Goal: Task Accomplishment & Management: Complete application form

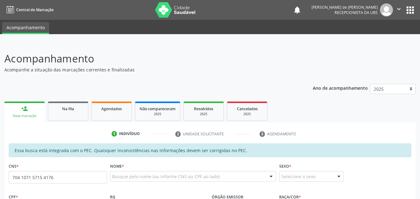
scroll to position [145, 0]
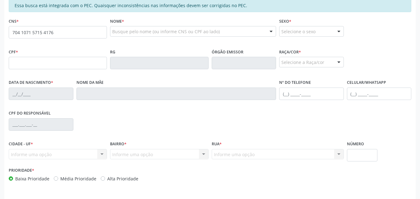
type input "704 1071 5715 4176"
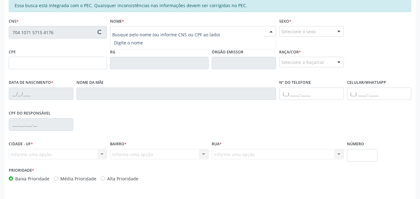
type input "150.062.604-08"
type input "14/03/2012"
type input "Ângela Maria Santos da Silva"
type input "(82) 99885-1254"
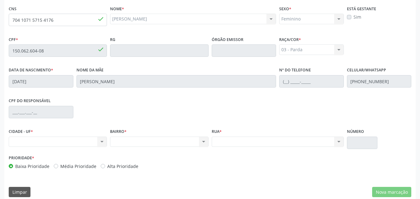
scroll to position [165, 0]
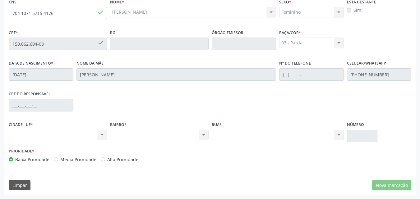
drag, startPoint x: 0, startPoint y: 26, endPoint x: 73, endPoint y: 6, distance: 75.5
click at [59, 12] on div "Acompanhamento Acompanhe a situação das marcações correntes e finalizadas Relat…" at bounding box center [210, 38] width 420 height 321
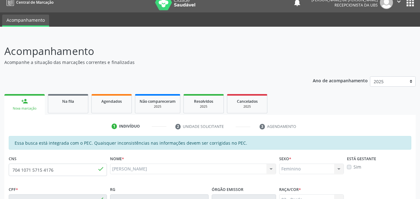
scroll to position [0, 0]
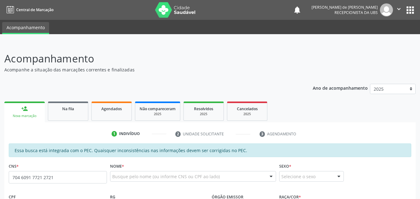
type input "704 6091 7721 2721"
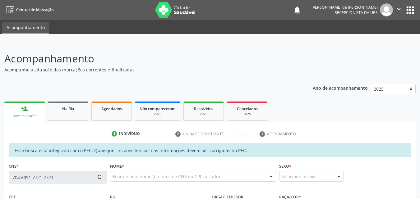
type input "019.947.424-96"
type input "[DATE]"
type input "[PERSON_NAME]"
type input "[PHONE_NUMBER]"
type input "12"
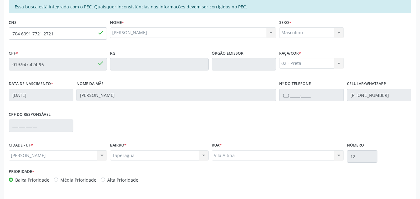
scroll to position [165, 0]
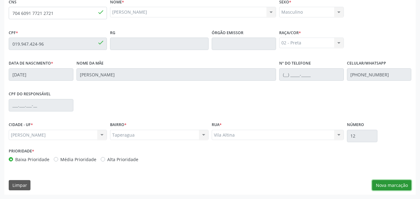
click at [397, 185] on button "Nova marcação" at bounding box center [391, 185] width 39 height 11
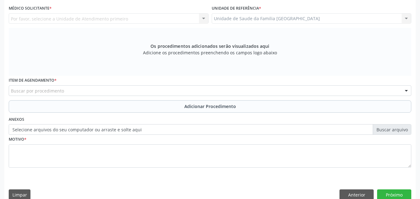
scroll to position [19, 0]
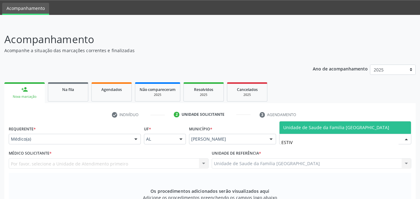
type input "ESTIVA"
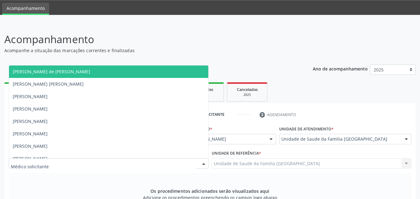
click at [52, 58] on div "Acompanhamento Acompanhe a situação das marcações correntes e finalizadas Relat…" at bounding box center [209, 191] width 411 height 318
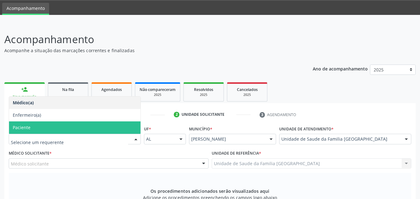
click at [25, 126] on span "Paciente" at bounding box center [22, 128] width 18 height 6
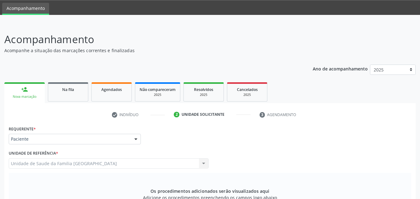
click at [33, 165] on div "Unidade de Saude da Familia [GEOGRAPHIC_DATA] Unidade de Saude da Familia [GEOG…" at bounding box center [109, 164] width 200 height 11
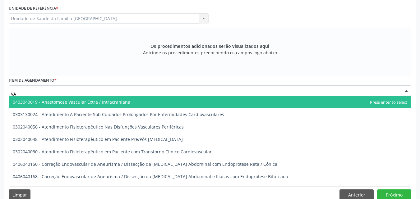
type input "V"
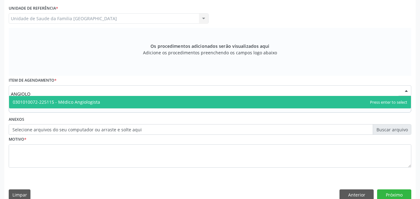
click at [76, 100] on span "0301010072-225115 - Médico Angiologista" at bounding box center [56, 102] width 87 height 6
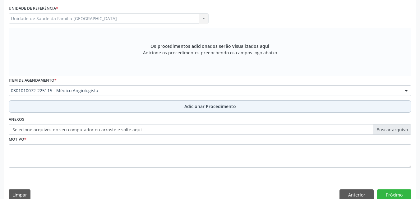
click at [81, 105] on button "Adicionar Procedimento" at bounding box center [210, 106] width 403 height 12
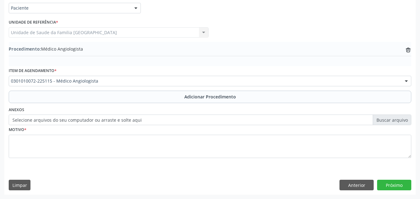
scroll to position [151, 0]
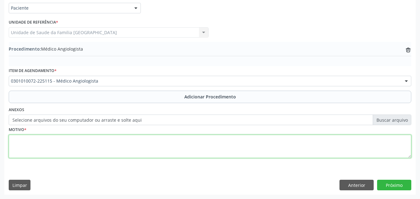
click at [76, 146] on textarea at bounding box center [210, 147] width 403 height 24
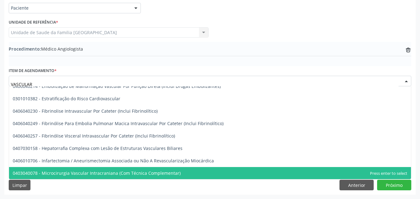
scroll to position [156, 0]
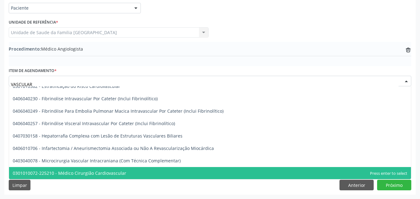
type input "VASCULAR"
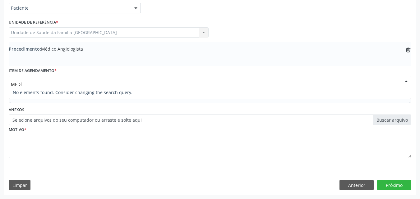
scroll to position [0, 0]
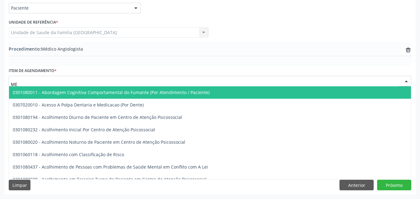
type input "M"
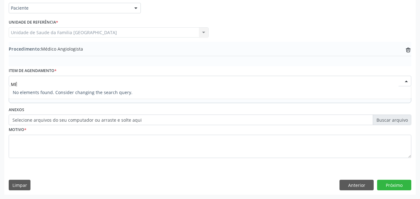
type input "M"
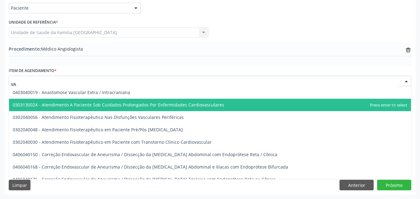
type input "V"
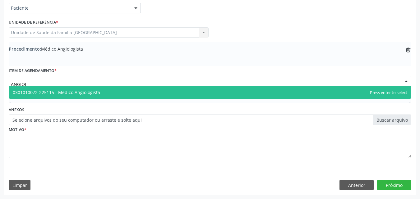
type input "ANGIOLO"
click at [85, 93] on span "0301010072-225115 - Médico Angiologista" at bounding box center [56, 93] width 87 height 6
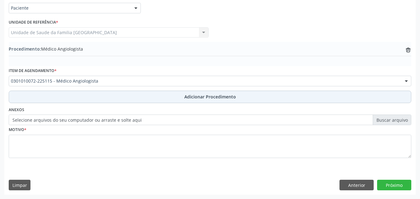
click at [80, 96] on button "Adicionar Procedimento" at bounding box center [210, 97] width 403 height 12
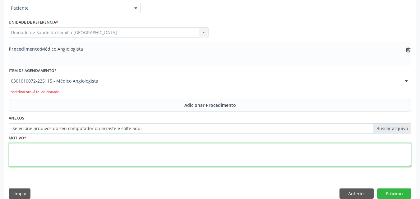
click at [56, 149] on textarea at bounding box center [210, 155] width 403 height 24
click at [79, 150] on textarea at bounding box center [210, 155] width 403 height 24
type textarea "RETORNO AO VASCULAR."
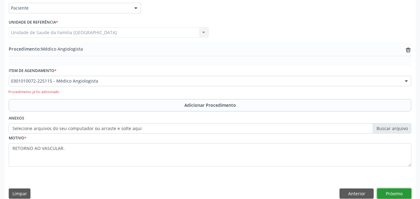
click at [395, 194] on button "Próximo" at bounding box center [394, 194] width 34 height 11
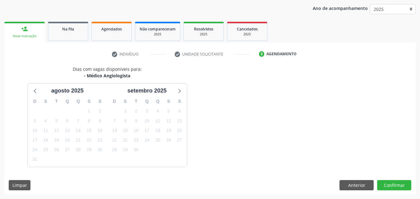
scroll to position [98, 0]
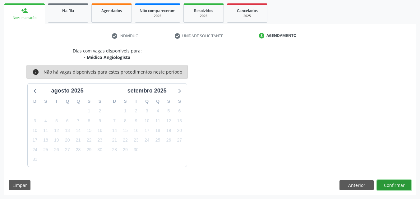
click at [394, 184] on button "Confirmar" at bounding box center [394, 185] width 34 height 11
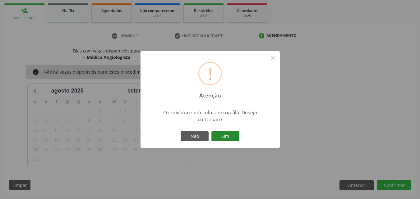
click at [231, 137] on button "Sim" at bounding box center [225, 136] width 28 height 11
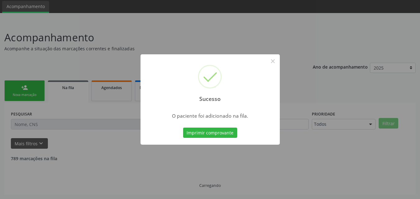
scroll to position [15, 0]
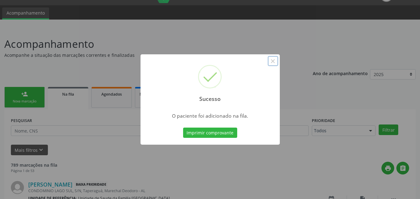
click at [272, 60] on button "×" at bounding box center [273, 61] width 11 height 11
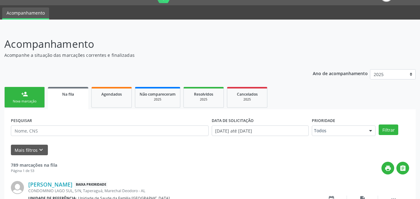
click at [35, 95] on link "person_add Nova marcação" at bounding box center [24, 97] width 40 height 21
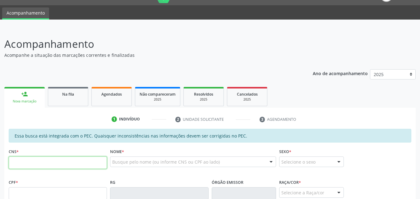
click at [56, 162] on input "text" at bounding box center [58, 163] width 98 height 12
type input "704 6091 7721 2721"
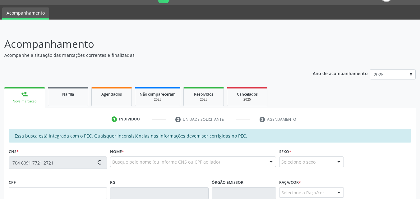
type input "019.947.424-96"
type input "[DATE]"
type input "[PERSON_NAME]"
type input "[PHONE_NUMBER]"
type input "12"
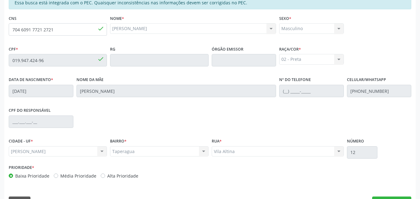
scroll to position [165, 0]
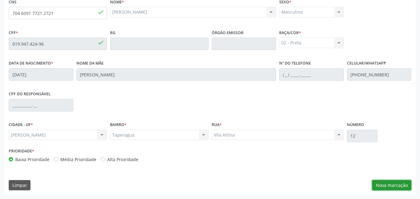
click at [390, 186] on button "Nova marcação" at bounding box center [391, 185] width 39 height 11
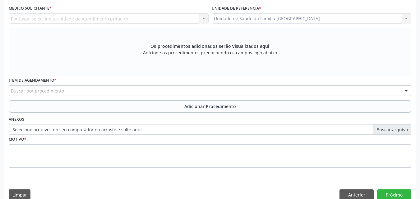
click at [96, 17] on div "Por favor, selecione a Unidade de Atendimento primeiro Nenhum resultado encontr…" at bounding box center [109, 18] width 200 height 11
click at [35, 20] on div "Por favor, selecione a Unidade de Atendimento primeiro Nenhum resultado encontr…" at bounding box center [109, 18] width 200 height 11
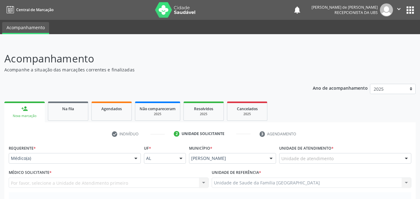
scroll to position [145, 0]
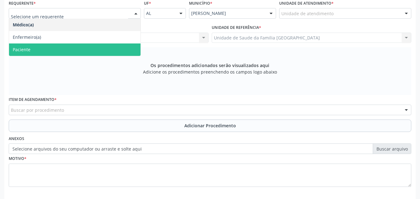
click at [31, 52] on span "Paciente" at bounding box center [75, 50] width 132 height 12
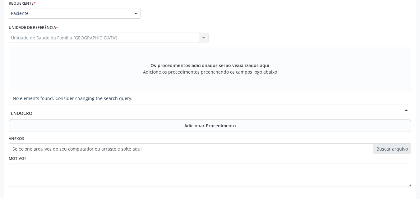
type input "ENDOCR"
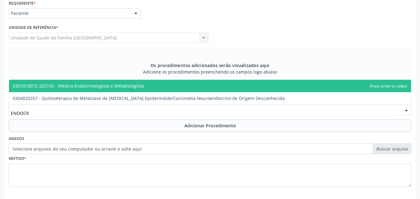
click at [94, 81] on span "0301010072-225155 - Médico Endocrinologista e Metabologista" at bounding box center [210, 86] width 402 height 12
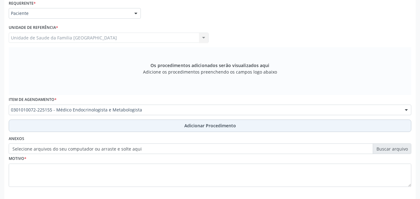
drag, startPoint x: 130, startPoint y: 124, endPoint x: 134, endPoint y: 117, distance: 8.1
click at [130, 124] on button "Adicionar Procedimento" at bounding box center [210, 126] width 403 height 12
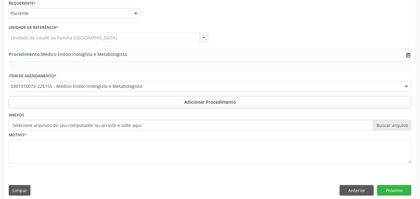
click at [77, 127] on label "Selecione arquivos do seu computador ou arraste e solte aqui" at bounding box center [210, 125] width 403 height 11
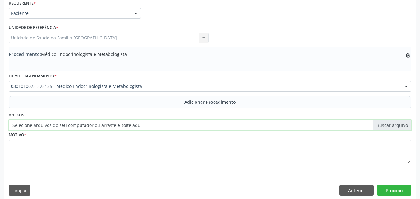
click at [77, 127] on input "Selecione arquivos do seu computador ou arraste e solte aqui" at bounding box center [210, 125] width 403 height 11
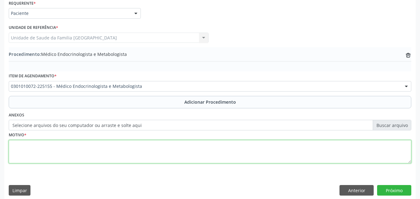
click at [203, 147] on textarea at bounding box center [210, 152] width 403 height 24
type textarea "ROTINA."
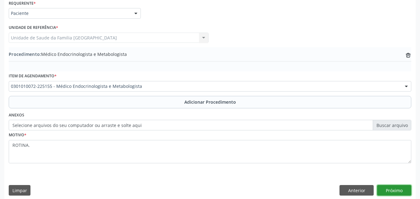
click at [389, 192] on button "Próximo" at bounding box center [394, 190] width 34 height 11
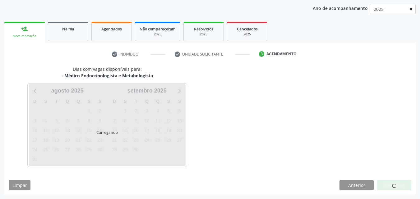
scroll to position [98, 0]
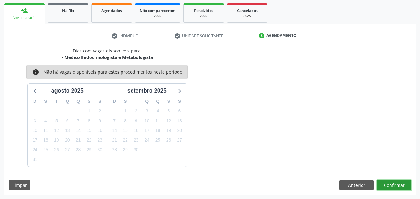
click at [391, 185] on button "Confirmar" at bounding box center [394, 185] width 34 height 11
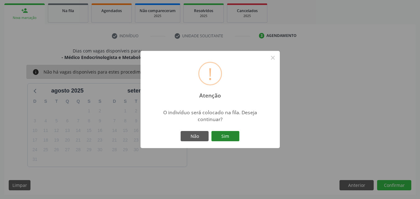
click at [220, 139] on button "Sim" at bounding box center [225, 136] width 28 height 11
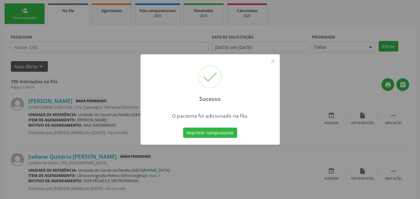
scroll to position [15, 0]
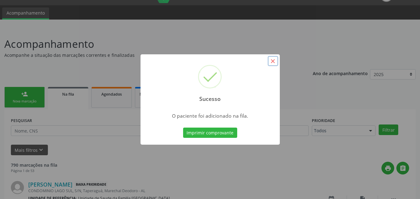
click at [276, 61] on button "×" at bounding box center [273, 61] width 11 height 11
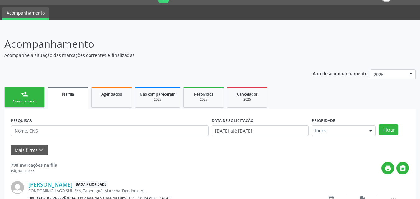
click at [25, 95] on div "person_add" at bounding box center [24, 94] width 7 height 7
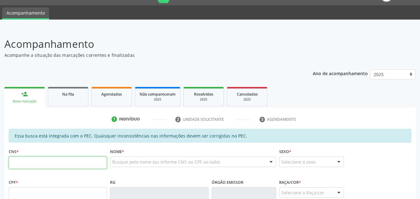
click at [38, 165] on input "text" at bounding box center [58, 163] width 98 height 12
paste input "705 0008 2645 2057"
type input "705 0008 2645 2057"
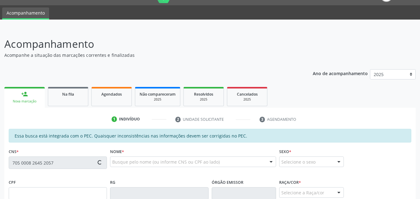
type input "093.572.134-73"
type input "[DATE]"
type input "[PERSON_NAME] [PERSON_NAME]"
type input "[PHONE_NUMBER]"
type input "57"
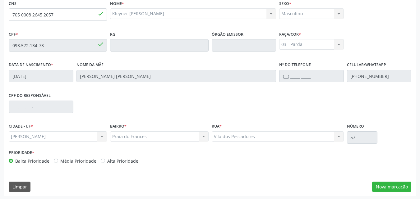
scroll to position [165, 0]
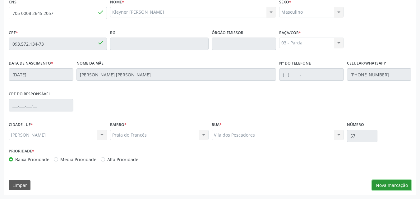
click at [386, 186] on button "Nova marcação" at bounding box center [391, 185] width 39 height 11
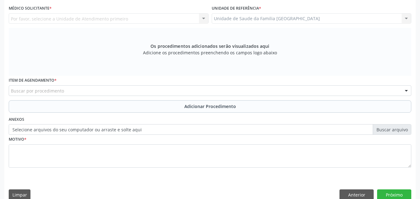
scroll to position [19, 0]
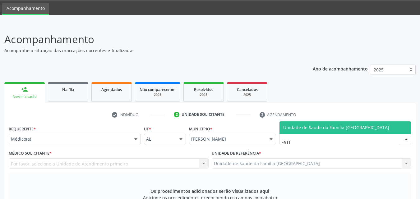
type input "ESTIV"
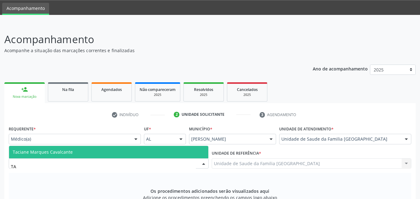
type input "T"
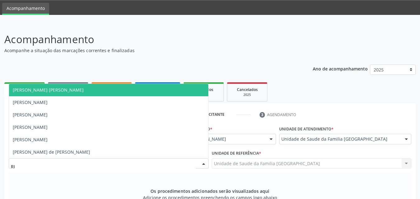
type input "R"
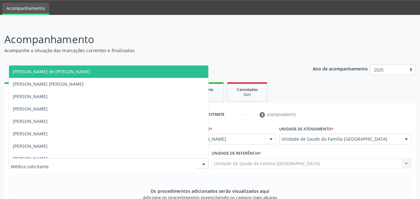
click at [35, 175] on div "Os procedimentos adicionados serão visualizados aqui Adicione os procedimentos …" at bounding box center [210, 197] width 403 height 48
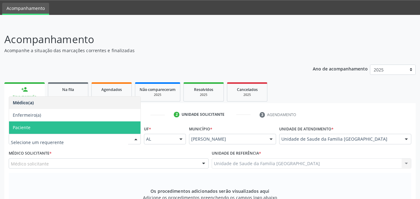
click at [30, 130] on span "Paciente" at bounding box center [22, 128] width 18 height 6
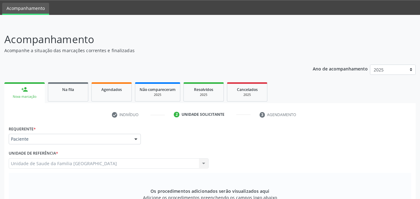
scroll to position [165, 0]
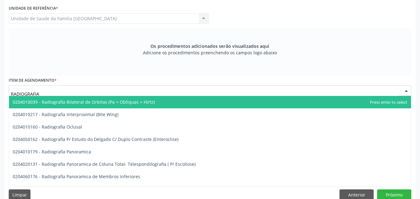
type input "RADIOGRAFIA P"
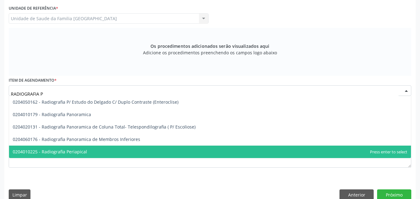
click at [65, 152] on span "0204010225 - Radiografia Periapical" at bounding box center [50, 152] width 74 height 6
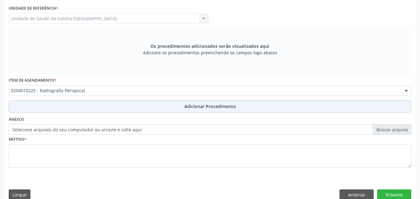
click at [187, 106] on span "Adicionar Procedimento" at bounding box center [210, 106] width 52 height 7
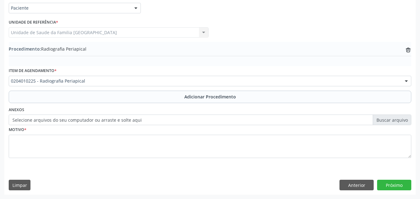
scroll to position [151, 0]
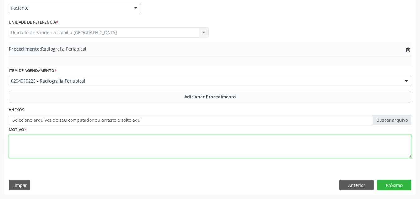
click at [153, 144] on textarea at bounding box center [210, 147] width 403 height 24
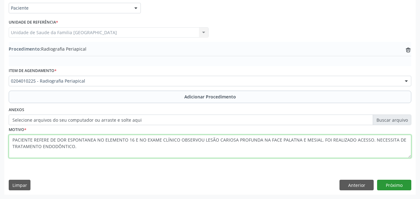
type textarea "PACIENTE REFERE DE DOR ESPONTANEA NO ELEMENTO 16 E NO EXAME CLÍNICO OBSERVOU LE…"
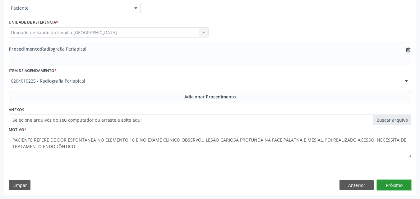
click at [388, 184] on button "Próximo" at bounding box center [394, 185] width 34 height 11
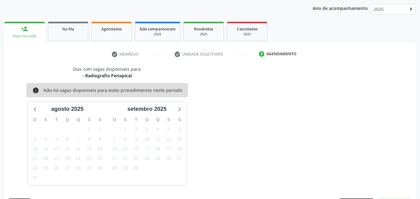
scroll to position [98, 0]
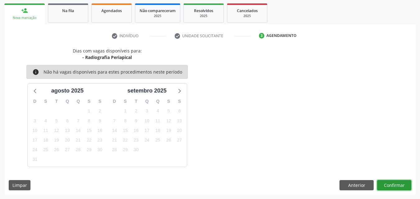
click at [388, 187] on button "Confirmar" at bounding box center [394, 185] width 34 height 11
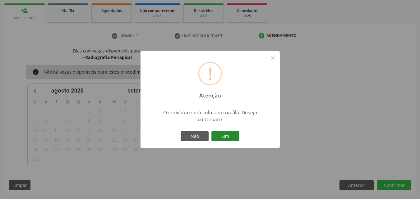
click at [234, 137] on button "Sim" at bounding box center [225, 136] width 28 height 11
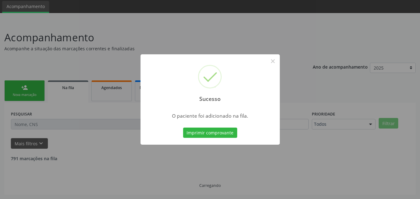
scroll to position [15, 0]
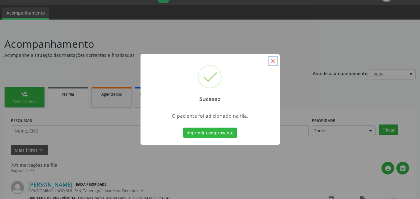
click at [272, 61] on button "×" at bounding box center [273, 61] width 11 height 11
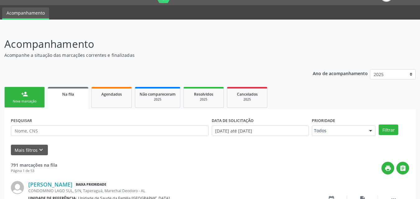
click at [20, 102] on div "Nova marcação" at bounding box center [24, 101] width 31 height 5
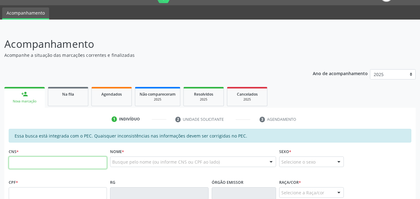
click at [31, 162] on input "text" at bounding box center [58, 163] width 98 height 12
paste input "705 0008 2645 2057"
type input "705 0008 2645 2057"
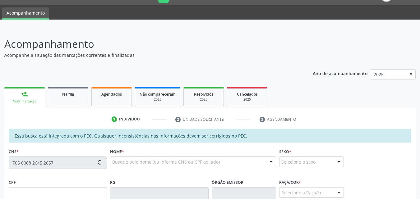
type input "093.572.134-73"
type input "[DATE]"
type input "[PERSON_NAME] [PERSON_NAME]"
type input "[PHONE_NUMBER]"
type input "57"
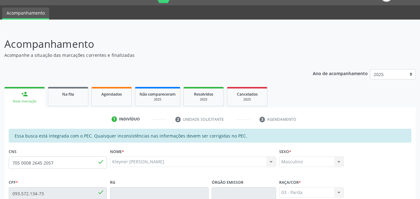
scroll to position [165, 0]
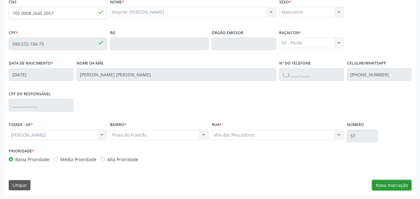
click at [397, 187] on button "Nova marcação" at bounding box center [391, 185] width 39 height 11
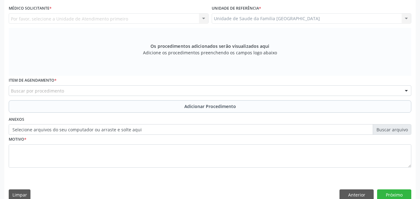
scroll to position [19, 0]
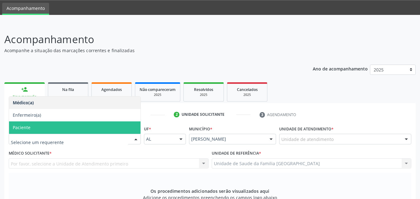
click at [25, 131] on span "Paciente" at bounding box center [75, 128] width 132 height 12
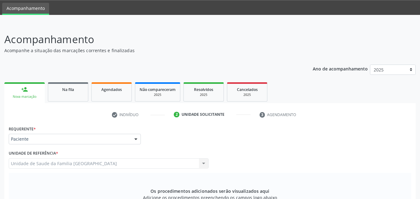
scroll to position [174, 0]
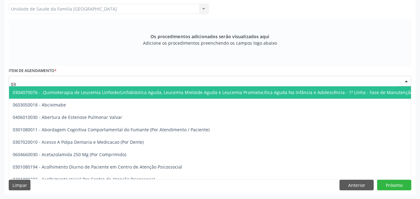
type input "0"
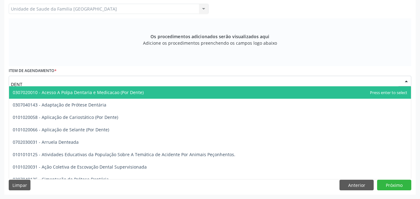
type input "DENTI"
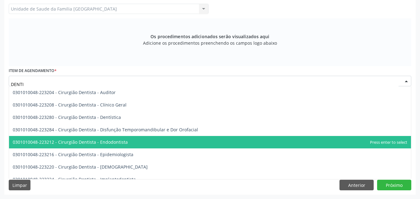
click at [108, 139] on span "0301010048-223212 - Cirurgião Dentista - Endodontista" at bounding box center [70, 142] width 115 height 6
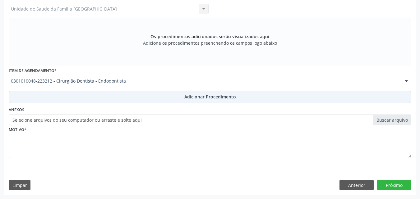
click at [105, 98] on button "Adicionar Procedimento" at bounding box center [210, 97] width 403 height 12
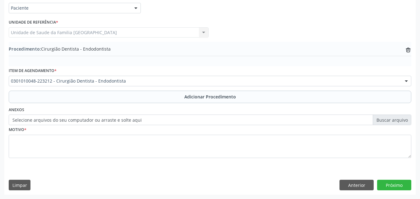
scroll to position [151, 0]
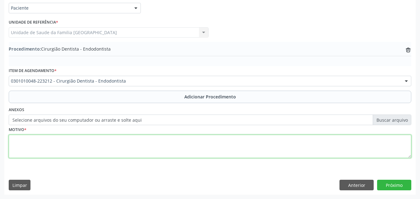
click at [93, 143] on textarea at bounding box center [210, 147] width 403 height 24
type textarea "PULPITE K040."
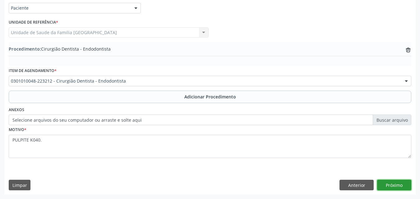
click at [401, 184] on button "Próximo" at bounding box center [394, 185] width 34 height 11
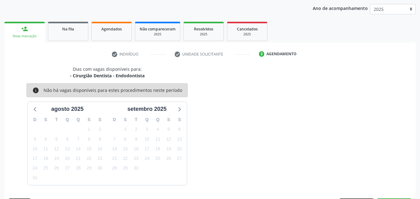
scroll to position [98, 0]
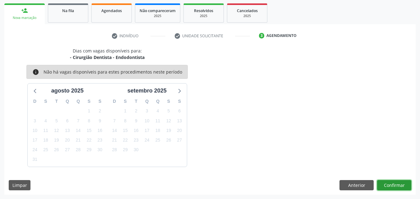
click at [391, 184] on button "Confirmar" at bounding box center [394, 185] width 34 height 11
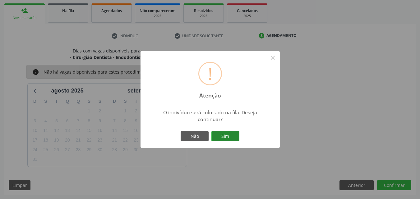
click at [223, 137] on button "Sim" at bounding box center [225, 136] width 28 height 11
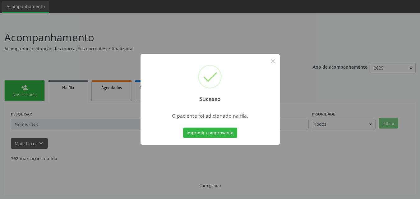
scroll to position [15, 0]
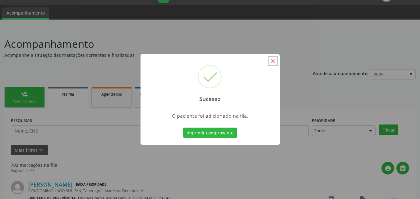
drag, startPoint x: 275, startPoint y: 64, endPoint x: 211, endPoint y: 72, distance: 64.5
click at [275, 63] on button "×" at bounding box center [273, 61] width 11 height 11
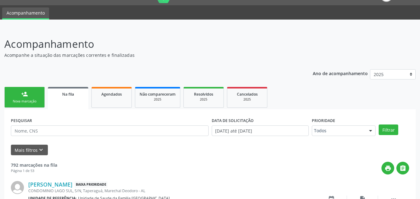
click at [18, 94] on link "person_add Nova marcação" at bounding box center [24, 97] width 40 height 21
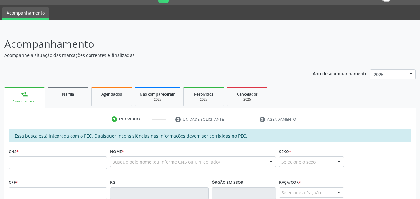
click at [119, 166] on div "Busque pelo nome (ou informe CNS ou CPF ao lado)" at bounding box center [193, 162] width 166 height 11
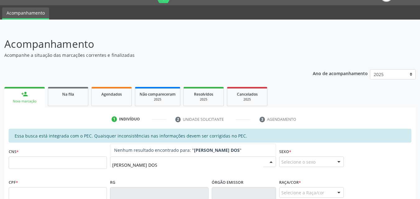
type input "[PERSON_NAME] DOS S"
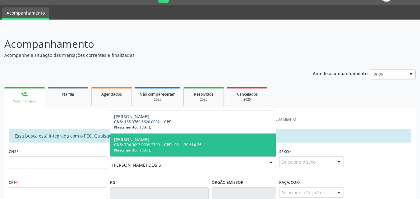
click at [163, 141] on div "[PERSON_NAME]" at bounding box center [193, 139] width 158 height 5
type input "704 3095 0399 2790"
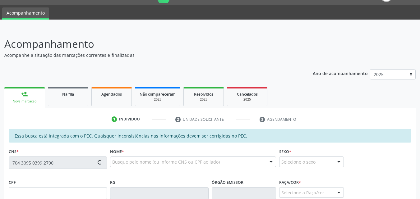
type input "081.130.614-36"
type input "[DATE]"
type input "[PERSON_NAME]"
type input "[PHONE_NUMBER]"
type input "154"
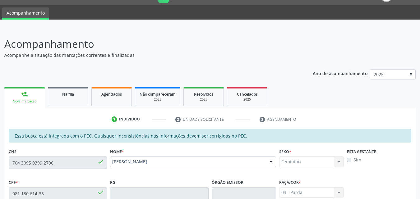
scroll to position [165, 0]
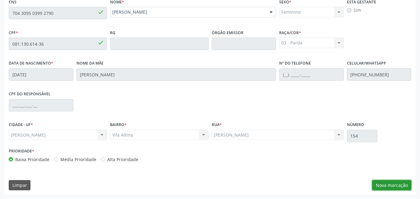
click at [392, 186] on button "Nova marcação" at bounding box center [391, 185] width 39 height 11
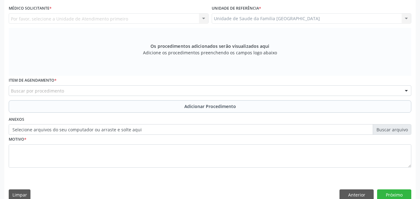
scroll to position [19, 0]
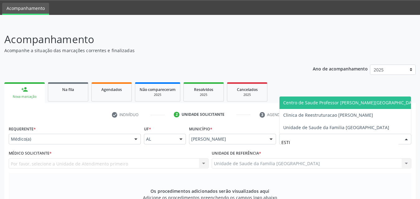
type input "ESTIV"
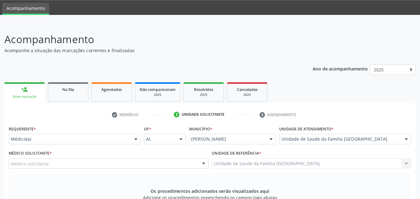
click at [89, 162] on div "Médico solicitante" at bounding box center [109, 164] width 200 height 11
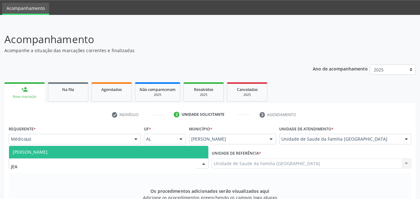
type input "[PERSON_NAME]"
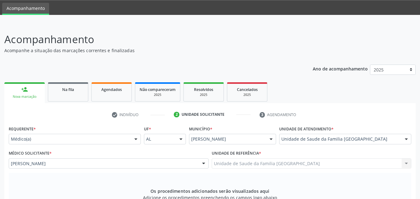
scroll to position [165, 0]
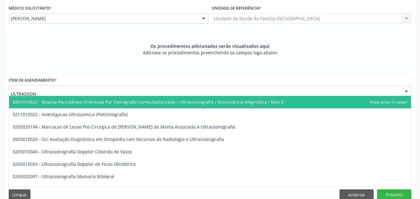
type input "ULTRASSONO"
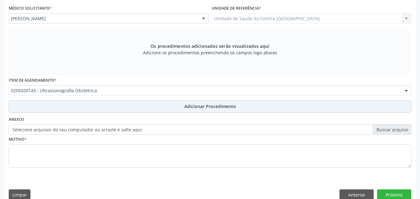
click at [73, 110] on button "Adicionar Procedimento" at bounding box center [210, 106] width 403 height 12
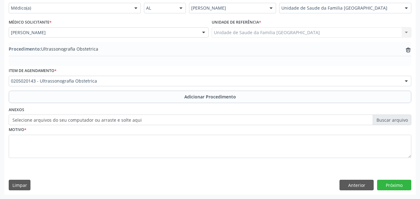
scroll to position [151, 0]
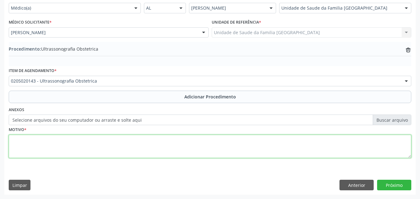
click at [65, 137] on textarea at bounding box center [210, 147] width 403 height 24
type textarea "PRÉ-[DATE]."
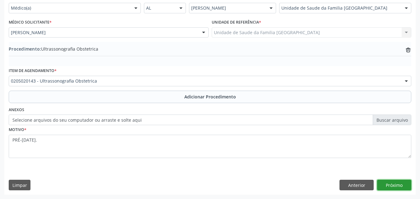
click at [390, 182] on button "Próximo" at bounding box center [394, 185] width 34 height 11
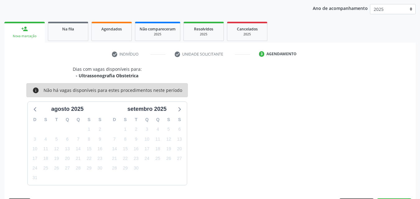
scroll to position [98, 0]
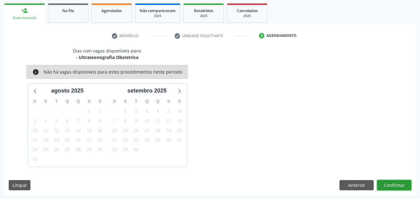
click at [387, 185] on button "Confirmar" at bounding box center [394, 185] width 34 height 11
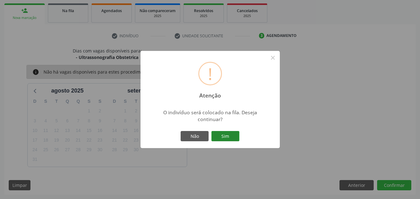
click at [231, 135] on button "Sim" at bounding box center [225, 136] width 28 height 11
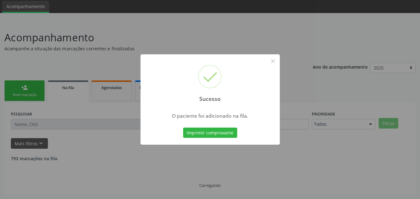
scroll to position [15, 0]
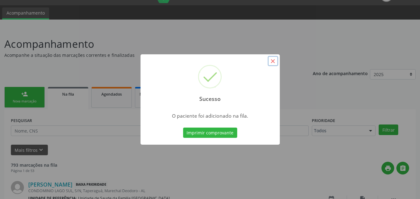
click at [274, 62] on button "×" at bounding box center [273, 61] width 11 height 11
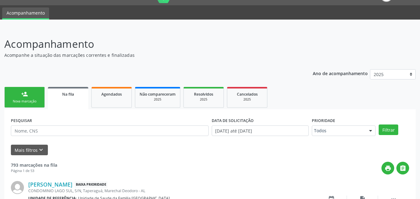
click at [29, 101] on div "Nova marcação" at bounding box center [24, 101] width 31 height 5
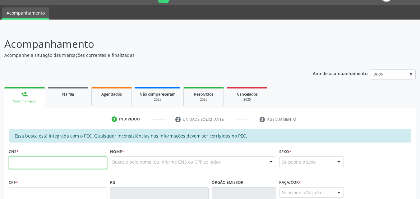
click at [38, 162] on input "text" at bounding box center [58, 163] width 98 height 12
type input "525 0161 2434"
drag, startPoint x: 48, startPoint y: 164, endPoint x: 9, endPoint y: 160, distance: 39.1
click at [9, 160] on input "525 0161 2434" at bounding box center [58, 163] width 98 height 12
click at [36, 188] on input "text" at bounding box center [58, 194] width 98 height 12
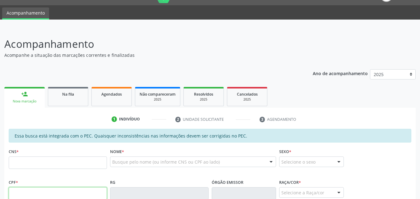
paste input "525.016.124-34"
type input "525.016.124-34"
type input "700 0027 8029 4501"
type input "[DATE]"
type input "[PERSON_NAME]"
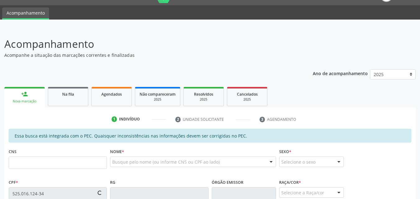
type input "[PHONE_NUMBER]"
type input "S/N"
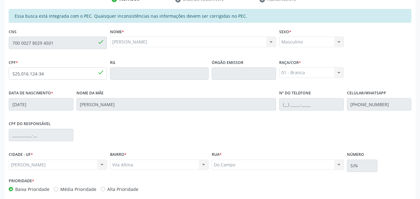
scroll to position [165, 0]
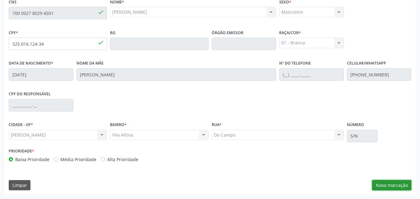
click at [400, 185] on button "Nova marcação" at bounding box center [391, 185] width 39 height 11
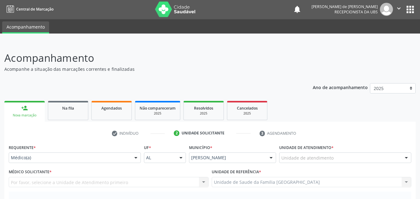
scroll to position [0, 0]
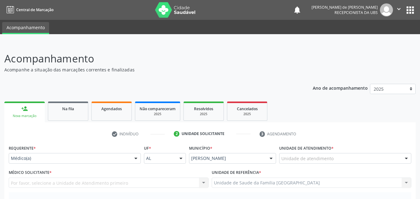
click at [301, 153] on label "Unidade de atendimento *" at bounding box center [306, 149] width 54 height 10
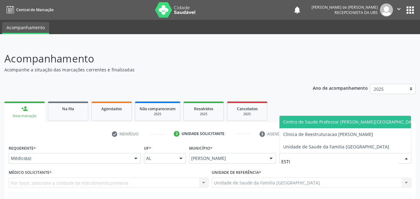
type input "ESTIV"
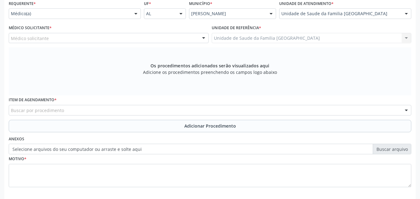
scroll to position [145, 0]
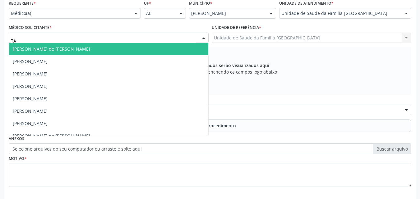
type input "TAC"
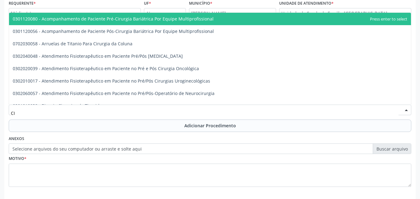
type input "C"
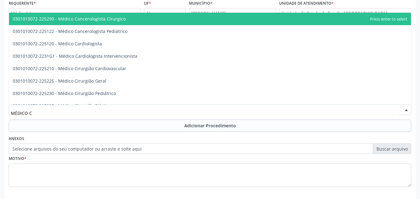
type input "MÉDICO CI"
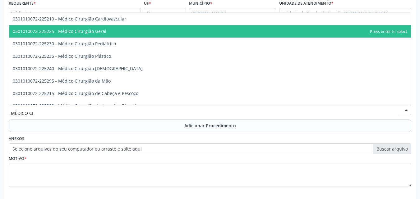
click at [83, 28] on span "0301010072-225225 - Médico Cirurgião Geral" at bounding box center [60, 31] width 94 height 6
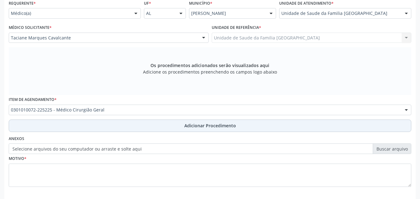
click at [114, 127] on button "Adicionar Procedimento" at bounding box center [210, 126] width 403 height 12
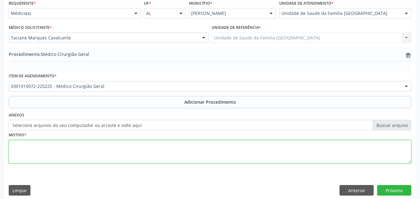
click at [120, 153] on textarea at bounding box center [210, 152] width 403 height 24
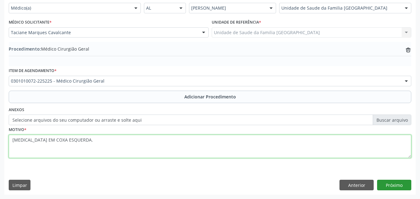
type textarea "[MEDICAL_DATA] EM COXA ESQUERDA."
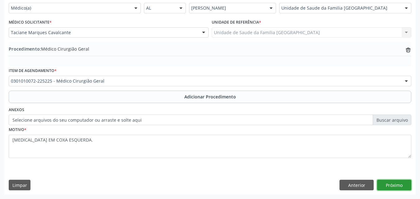
click at [402, 185] on button "Próximo" at bounding box center [394, 185] width 34 height 11
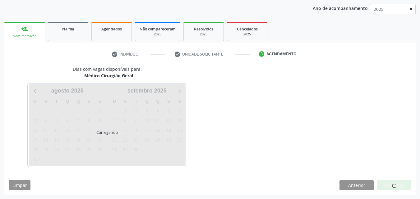
scroll to position [98, 0]
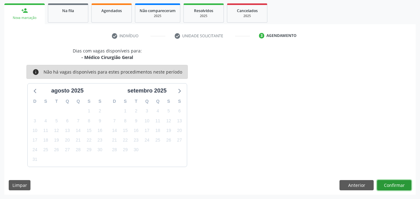
click at [396, 186] on button "Confirmar" at bounding box center [394, 185] width 34 height 11
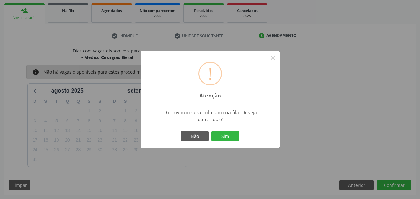
click at [221, 131] on div "Não Sim" at bounding box center [210, 136] width 62 height 13
click at [225, 138] on button "Sim" at bounding box center [225, 136] width 28 height 11
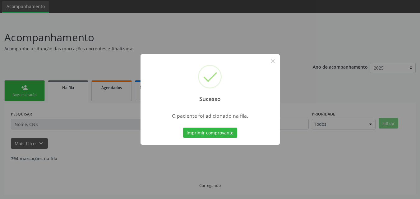
scroll to position [15, 0]
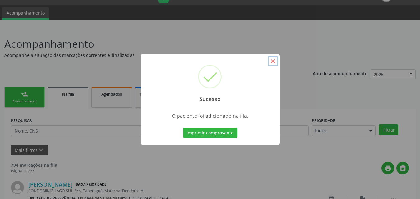
click at [272, 62] on button "×" at bounding box center [273, 61] width 11 height 11
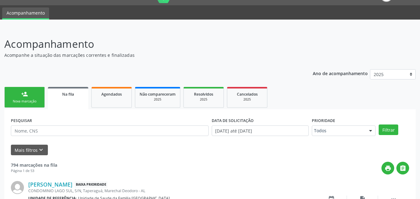
drag, startPoint x: 31, startPoint y: 95, endPoint x: 47, endPoint y: 81, distance: 21.4
click at [32, 95] on link "person_add Nova marcação" at bounding box center [24, 97] width 40 height 21
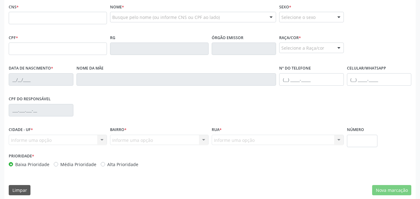
scroll to position [160, 0]
click at [21, 56] on fieldset "CPF *" at bounding box center [58, 46] width 98 height 26
click at [23, 49] on input "text" at bounding box center [58, 48] width 98 height 12
paste input "525.016.124-34"
type input "525.016.124-34"
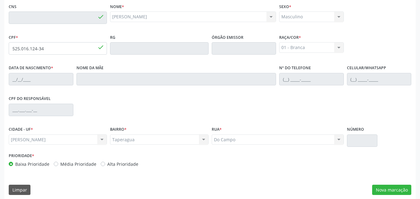
type input "700 0027 8029 4501"
type input "[DATE]"
type input "[PERSON_NAME]"
type input "[PHONE_NUMBER]"
type input "S/N"
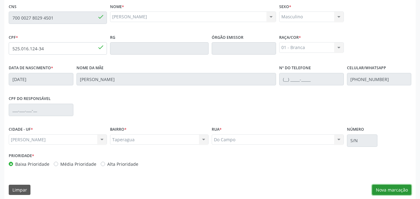
click at [379, 188] on button "Nova marcação" at bounding box center [391, 190] width 39 height 11
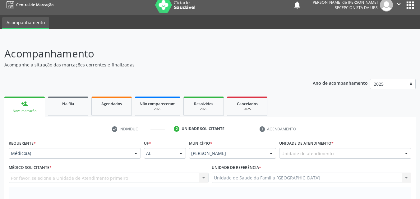
scroll to position [0, 0]
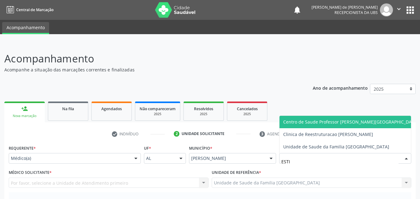
type input "ESTIV"
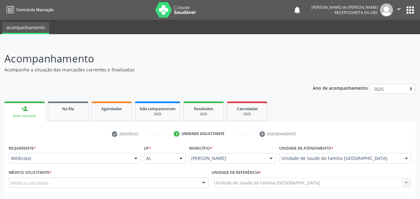
scroll to position [145, 0]
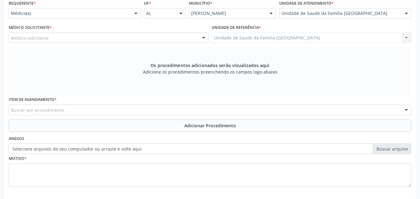
click at [58, 38] on div "Médico solicitante" at bounding box center [109, 38] width 200 height 11
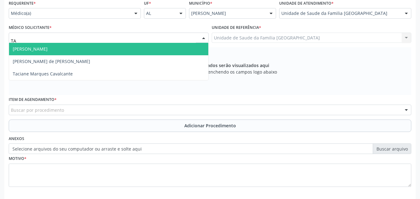
type input "TAC"
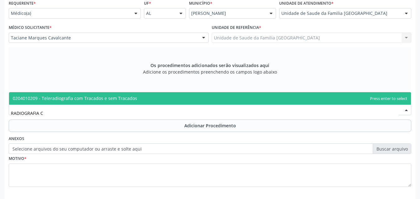
type input "RADIOGRAFIA"
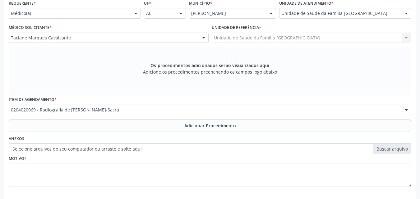
scroll to position [0, 0]
drag, startPoint x: 35, startPoint y: 127, endPoint x: 45, endPoint y: 144, distance: 19.8
click at [36, 127] on button "Adicionar Procedimento" at bounding box center [210, 126] width 403 height 12
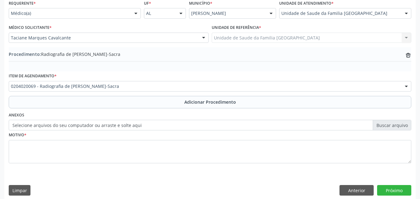
click at [51, 165] on fieldset "Motivo *" at bounding box center [210, 149] width 403 height 37
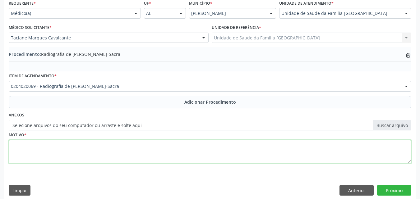
click at [55, 153] on textarea at bounding box center [210, 152] width 403 height 24
type textarea "LOMBALGIA."
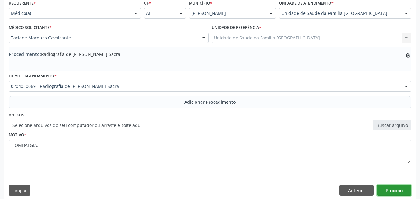
click at [388, 193] on button "Próximo" at bounding box center [394, 190] width 34 height 11
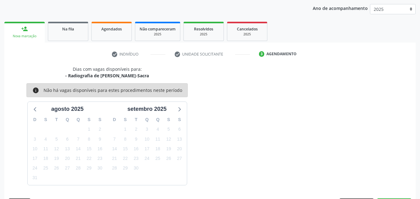
scroll to position [98, 0]
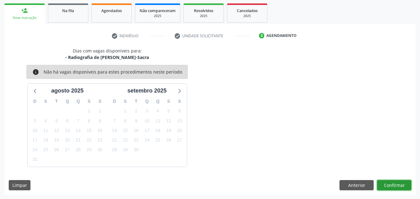
click at [388, 184] on button "Confirmar" at bounding box center [394, 185] width 34 height 11
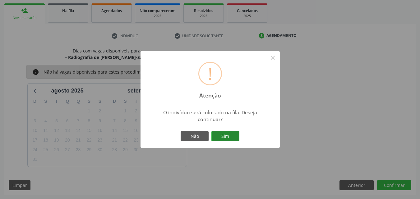
click at [239, 135] on button "Sim" at bounding box center [225, 136] width 28 height 11
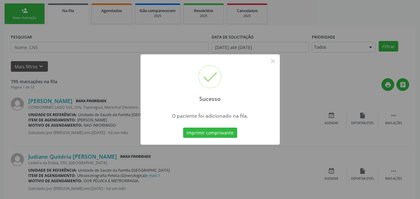
scroll to position [15, 0]
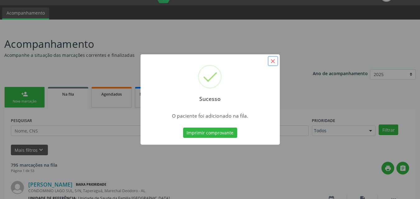
click at [274, 59] on button "×" at bounding box center [273, 61] width 11 height 11
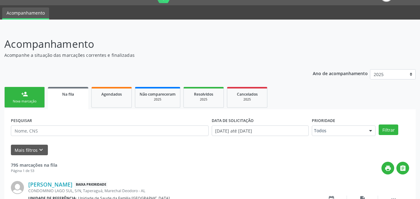
click at [38, 102] on div "Nova marcação" at bounding box center [24, 101] width 31 height 5
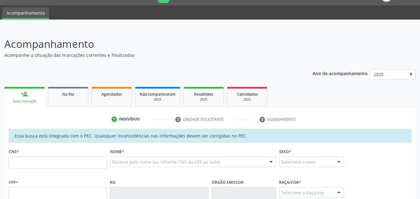
scroll to position [160, 0]
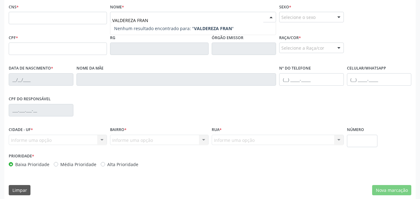
click at [136, 20] on input "VALDEREZA FRAN" at bounding box center [187, 20] width 151 height 12
type input "VALDEREZ FRAN"
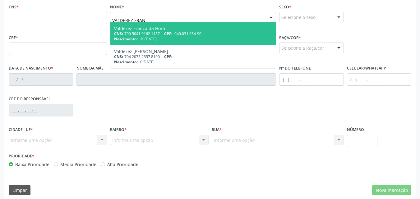
click at [149, 31] on div "CNS: 700 5041 9162 1157 CPF: 040.031.934-90" at bounding box center [193, 33] width 158 height 5
type input "700 5041 9162 1157"
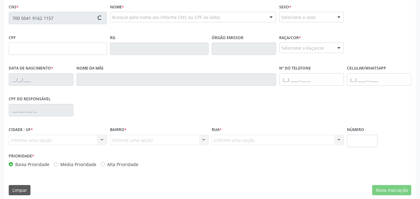
type input "040.031.934-90"
type input "10[DATE]"
type input "Jumelice de Franca"
type input "[PHONE_NUMBER]"
type input "S/N"
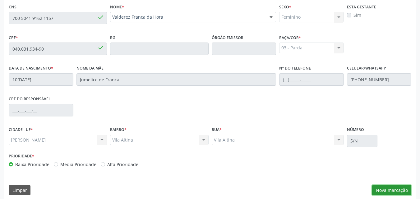
click at [387, 190] on button "Nova marcação" at bounding box center [391, 190] width 39 height 11
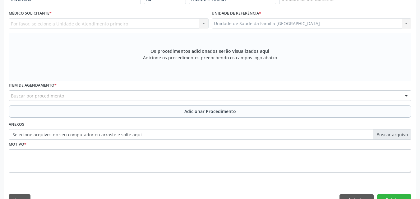
scroll to position [15, 0]
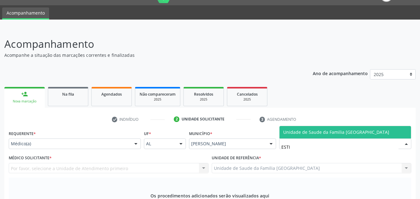
type input "ESTIV"
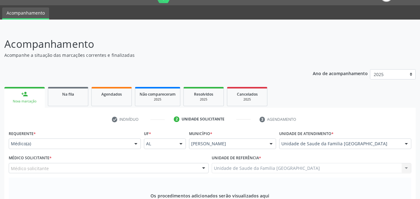
click at [91, 170] on div "Médico solicitante" at bounding box center [109, 168] width 200 height 11
type input "TAC"
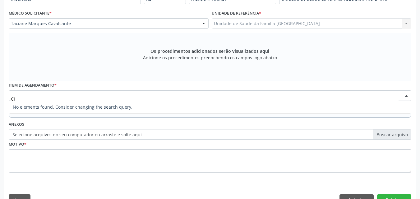
type input "C"
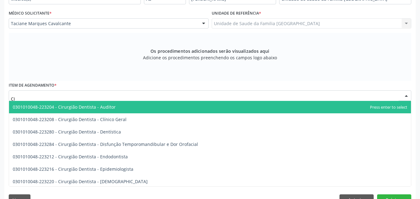
type input "C"
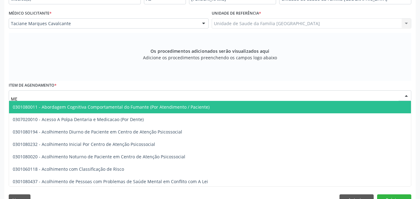
type input "M"
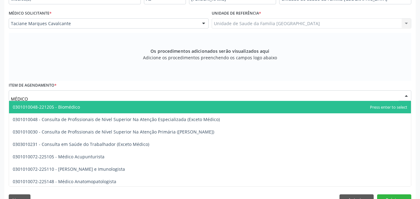
type input "MÉDICO C"
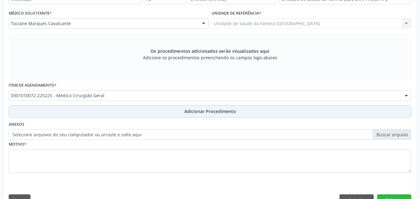
click at [81, 113] on button "Adicionar Procedimento" at bounding box center [210, 111] width 403 height 12
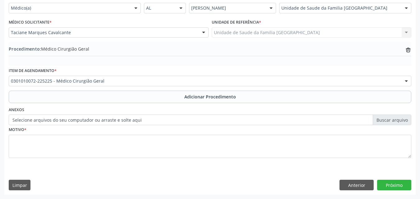
scroll to position [151, 0]
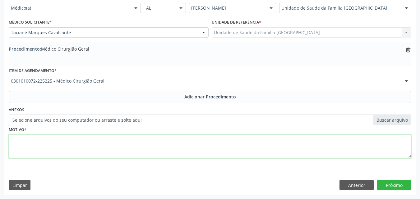
click at [82, 151] on textarea at bounding box center [210, 147] width 403 height 24
type textarea "COLELITÍASE."
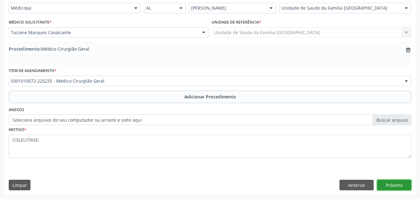
click at [387, 182] on button "Próximo" at bounding box center [394, 185] width 34 height 11
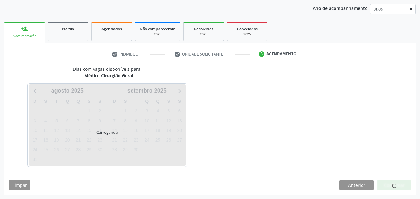
scroll to position [98, 0]
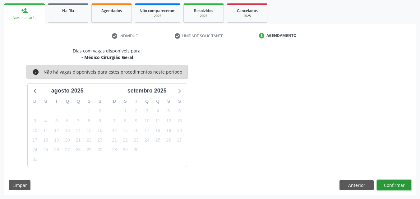
click at [384, 183] on button "Confirmar" at bounding box center [394, 185] width 34 height 11
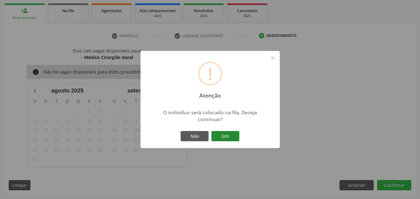
click at [230, 132] on button "Sim" at bounding box center [225, 136] width 28 height 11
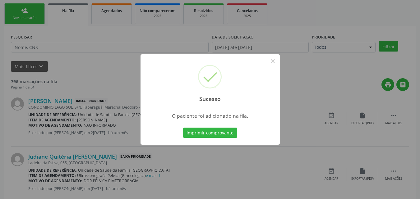
scroll to position [15, 0]
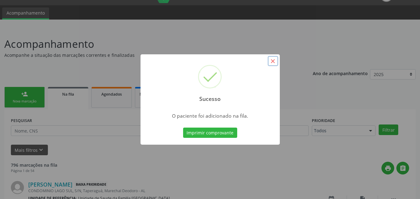
click at [275, 62] on button "×" at bounding box center [273, 61] width 11 height 11
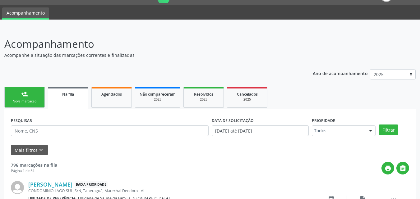
drag, startPoint x: 15, startPoint y: 100, endPoint x: 38, endPoint y: 101, distance: 23.0
click at [15, 100] on div "Nova marcação" at bounding box center [24, 101] width 31 height 5
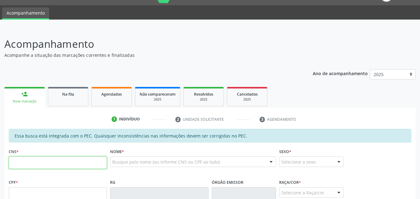
click at [57, 159] on input "text" at bounding box center [58, 163] width 98 height 12
type input "706 8092 7764 1920"
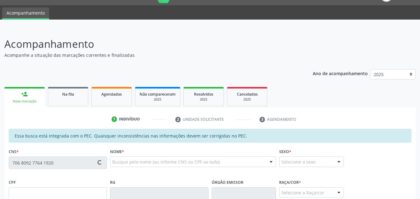
type input "056.336.854-31"
type input "[DATE]"
type input "Geneci da Solidade"
type input "[PHONE_NUMBER]"
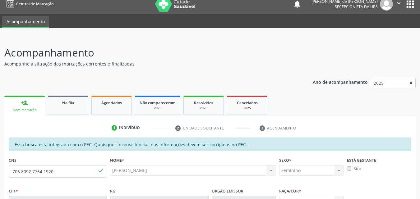
scroll to position [0, 0]
